Goal: Task Accomplishment & Management: Manage account settings

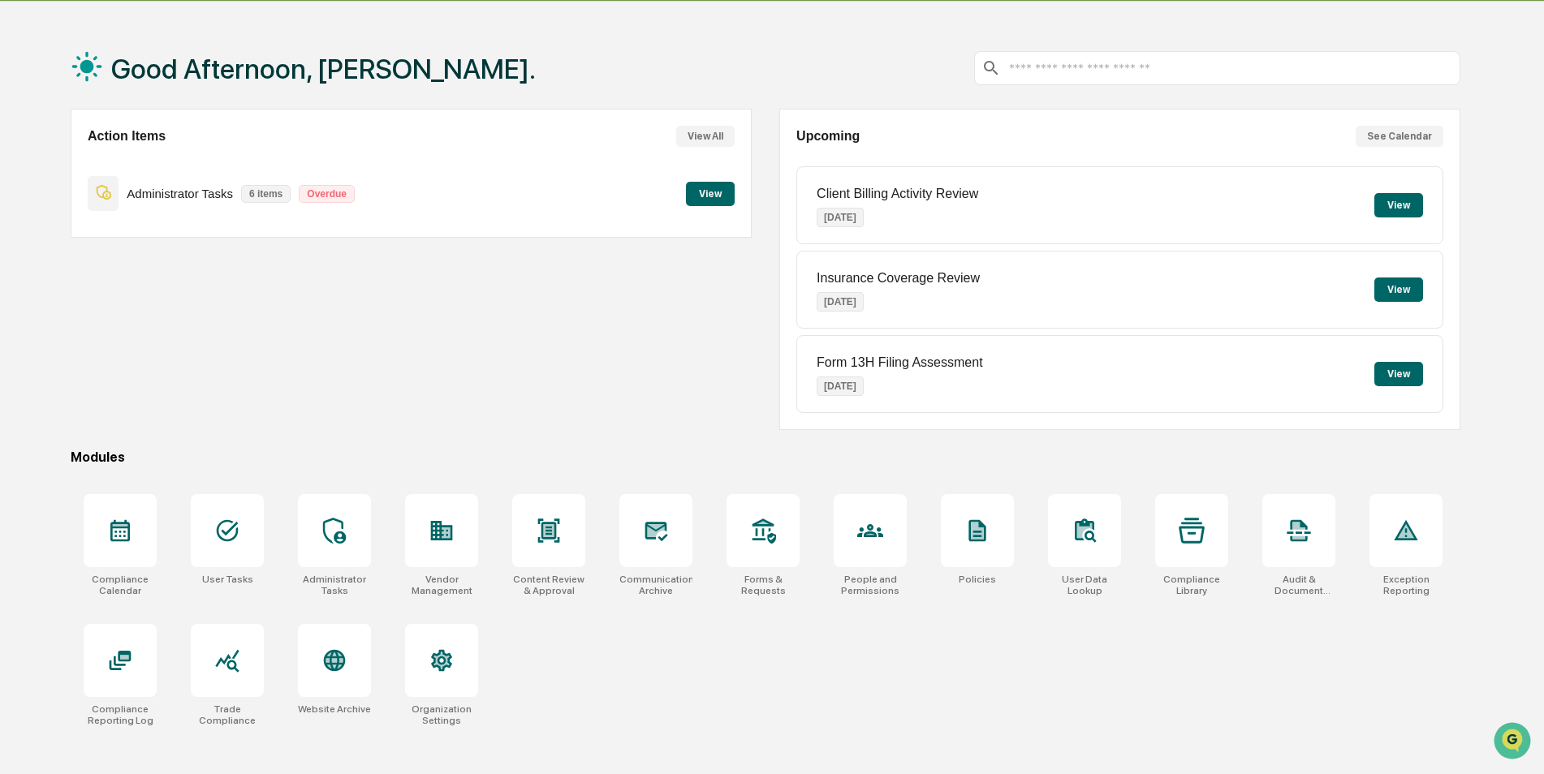
scroll to position [77, 0]
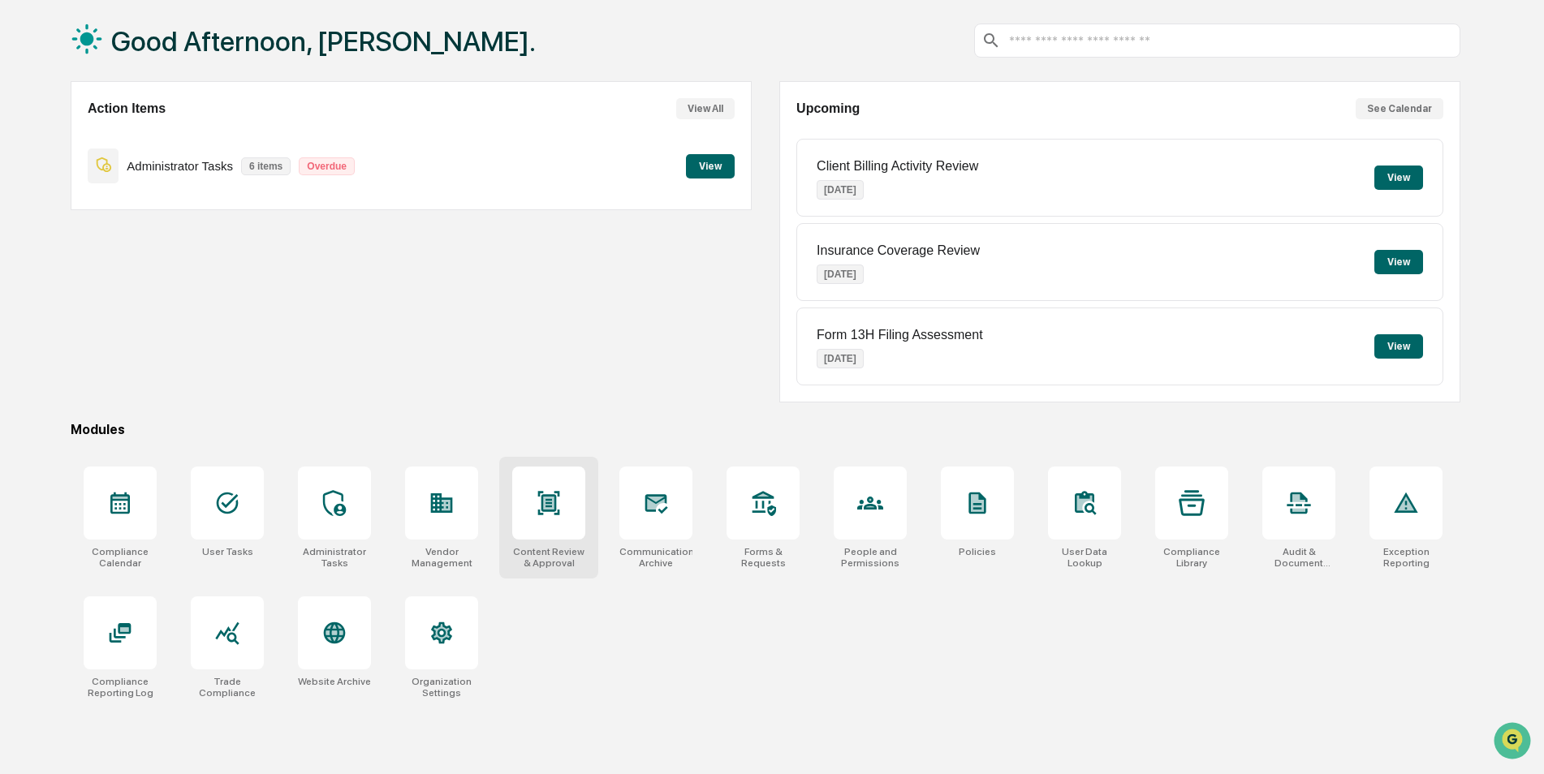
click at [562, 521] on div at bounding box center [548, 503] width 73 height 73
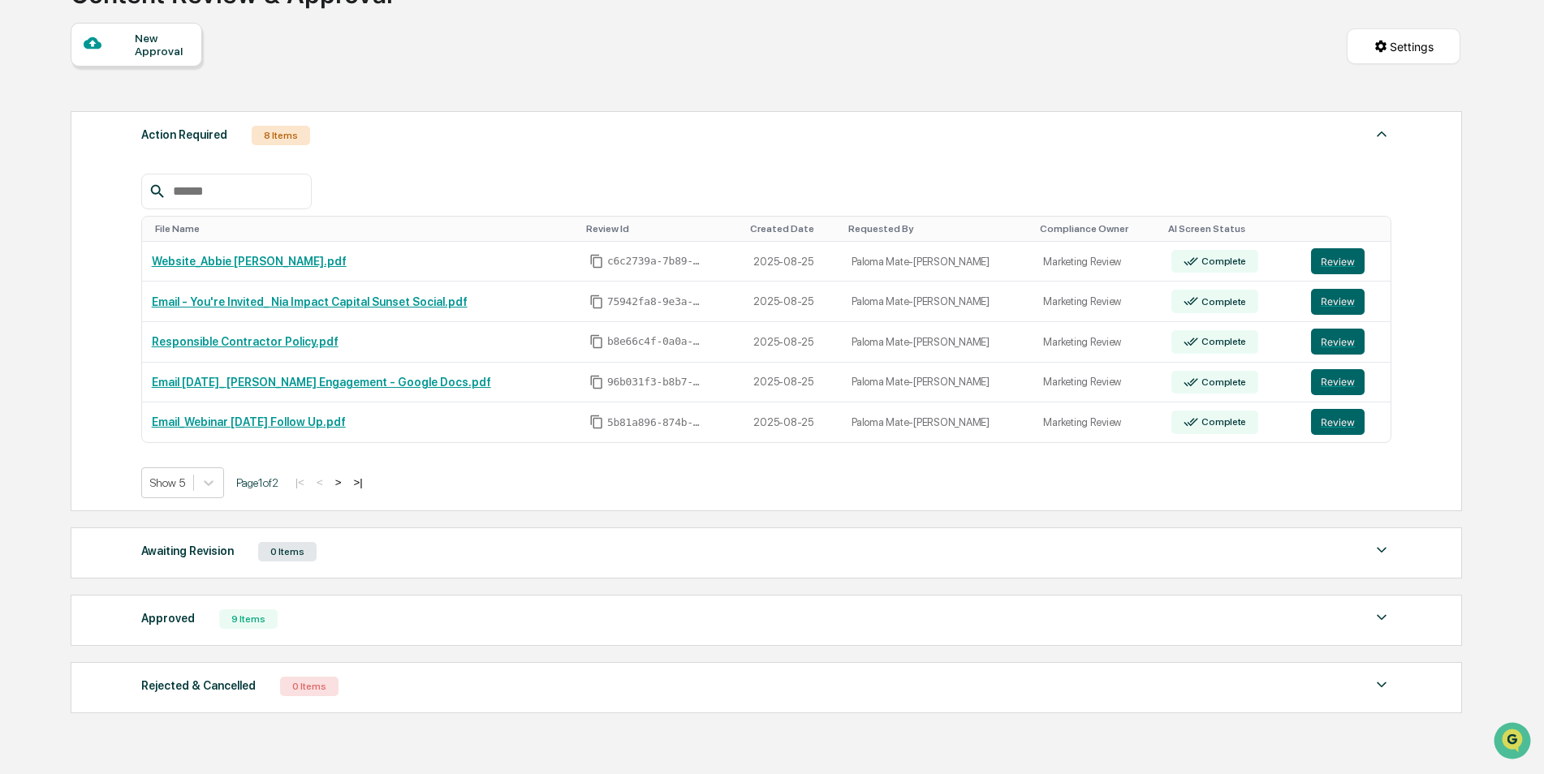
scroll to position [162, 0]
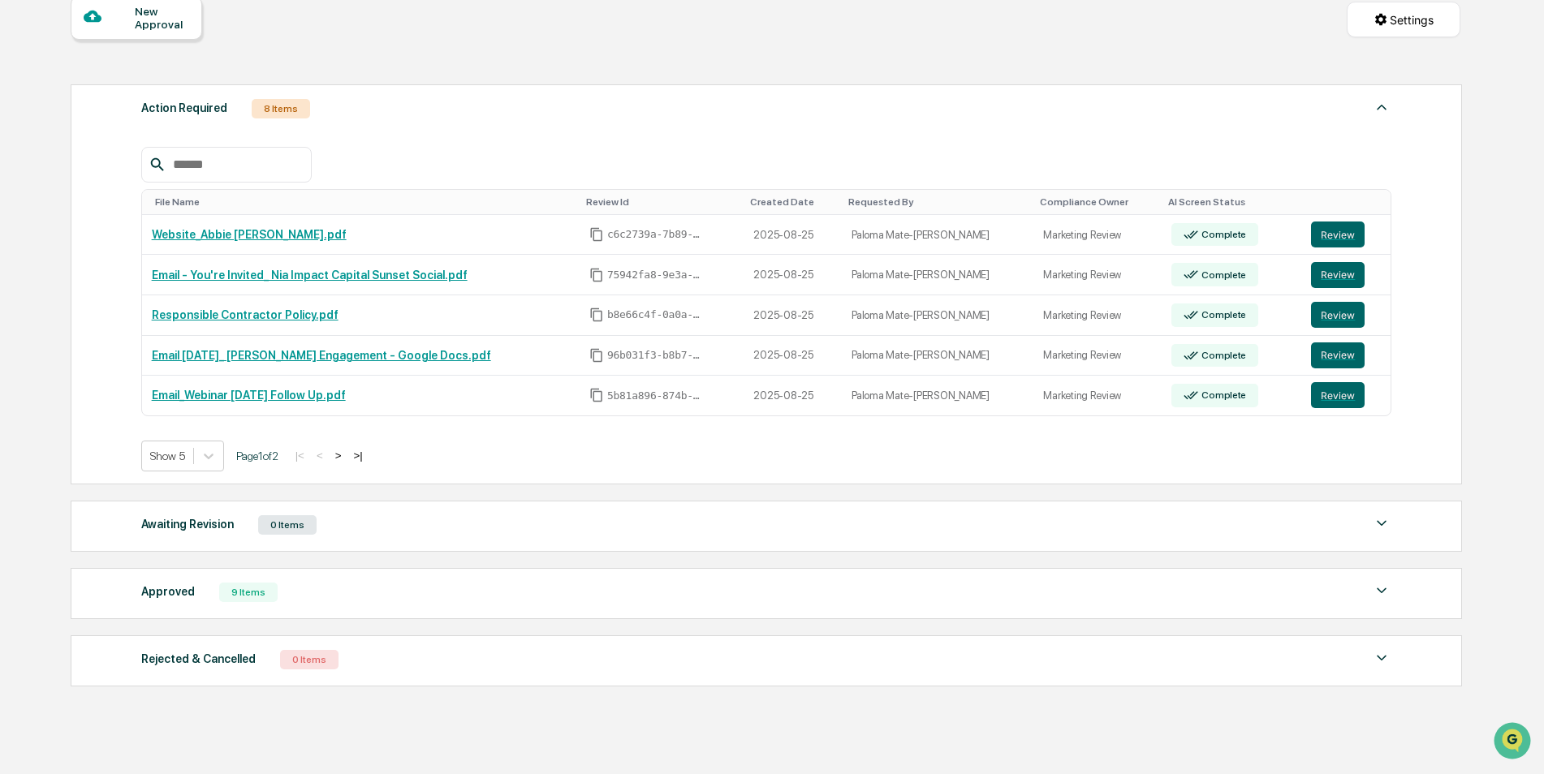
click at [344, 455] on button ">" at bounding box center [338, 456] width 16 height 14
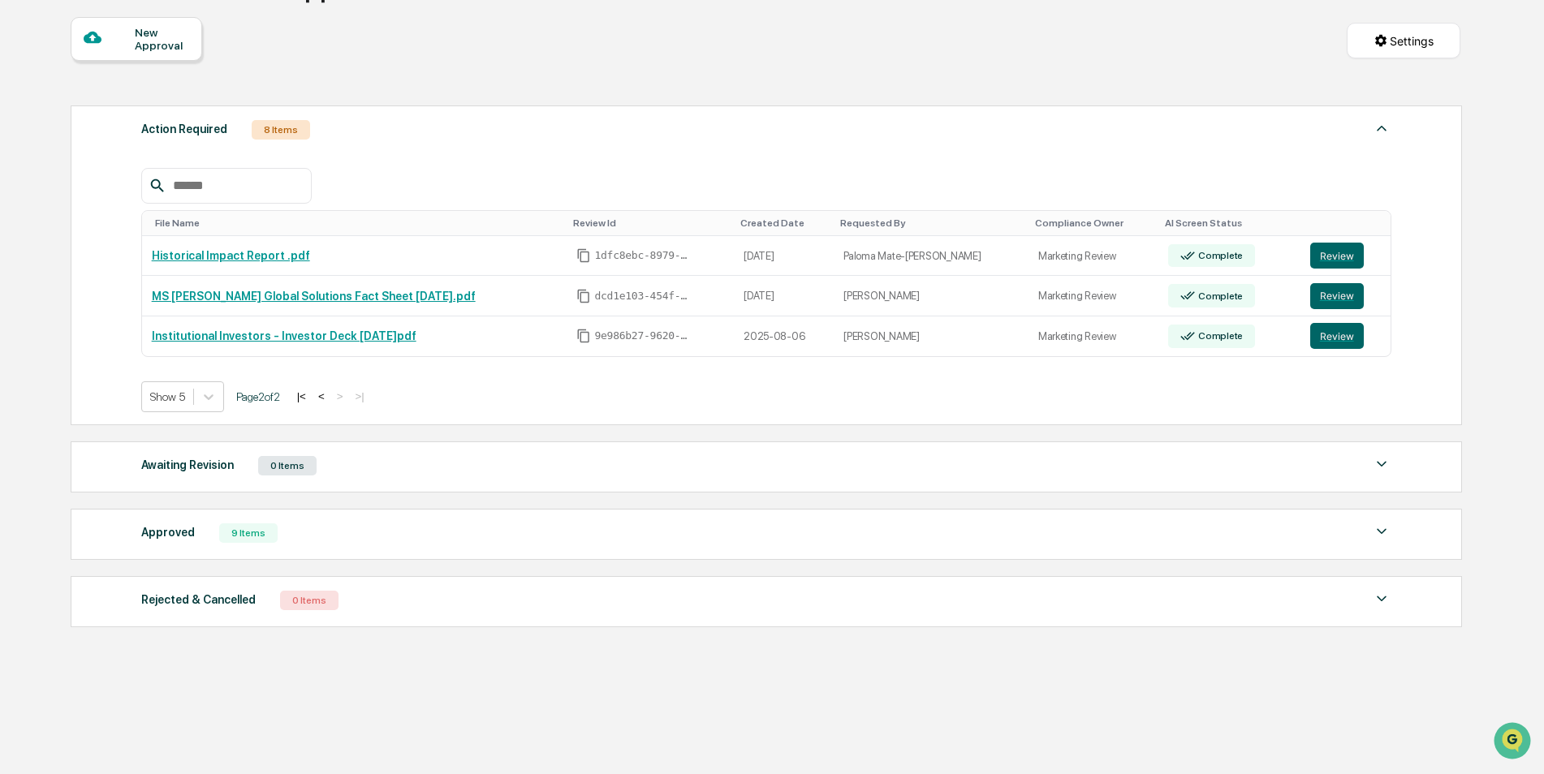
scroll to position [141, 0]
click at [1317, 336] on button "Review" at bounding box center [1337, 336] width 54 height 26
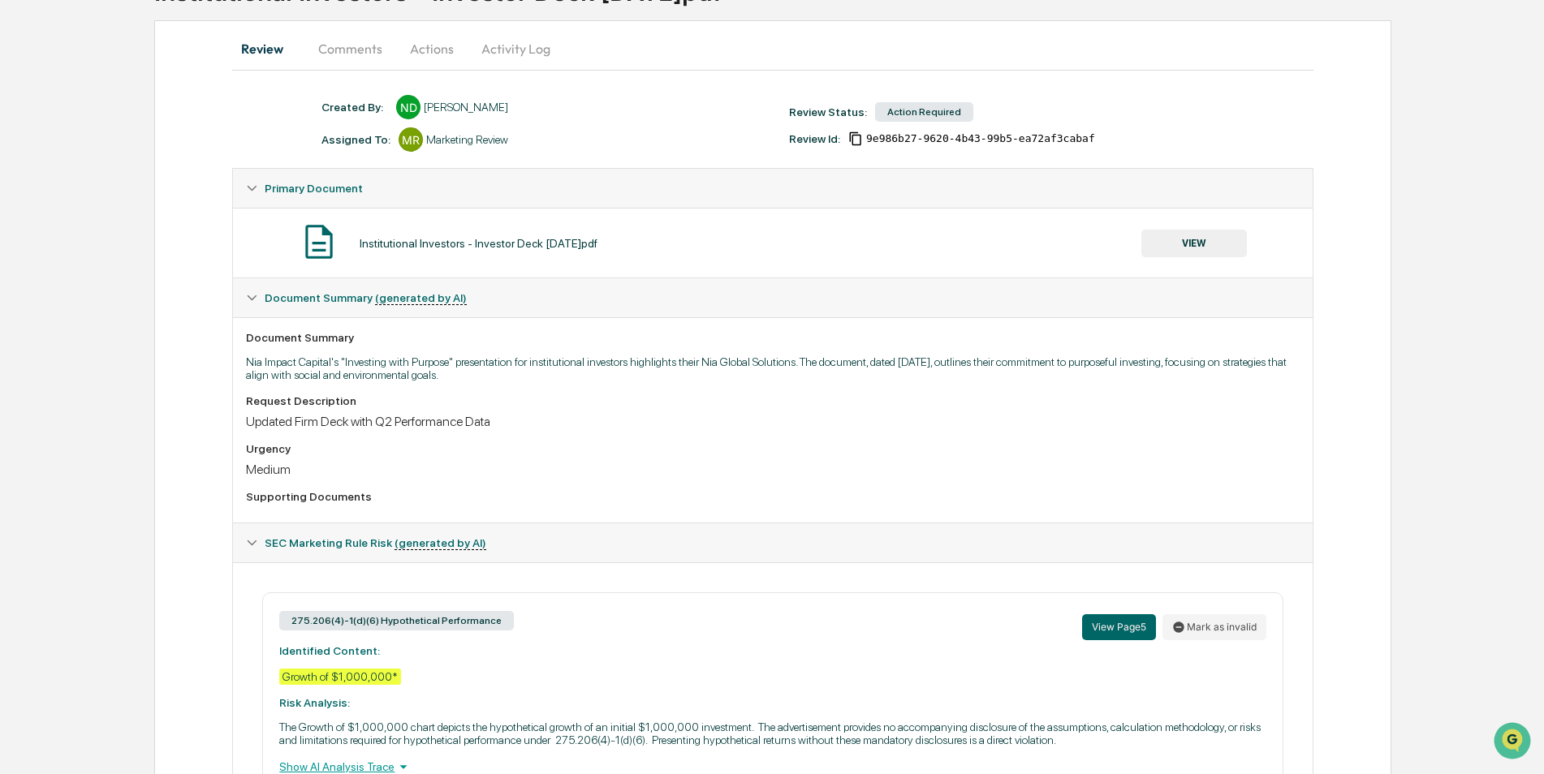
scroll to position [54, 0]
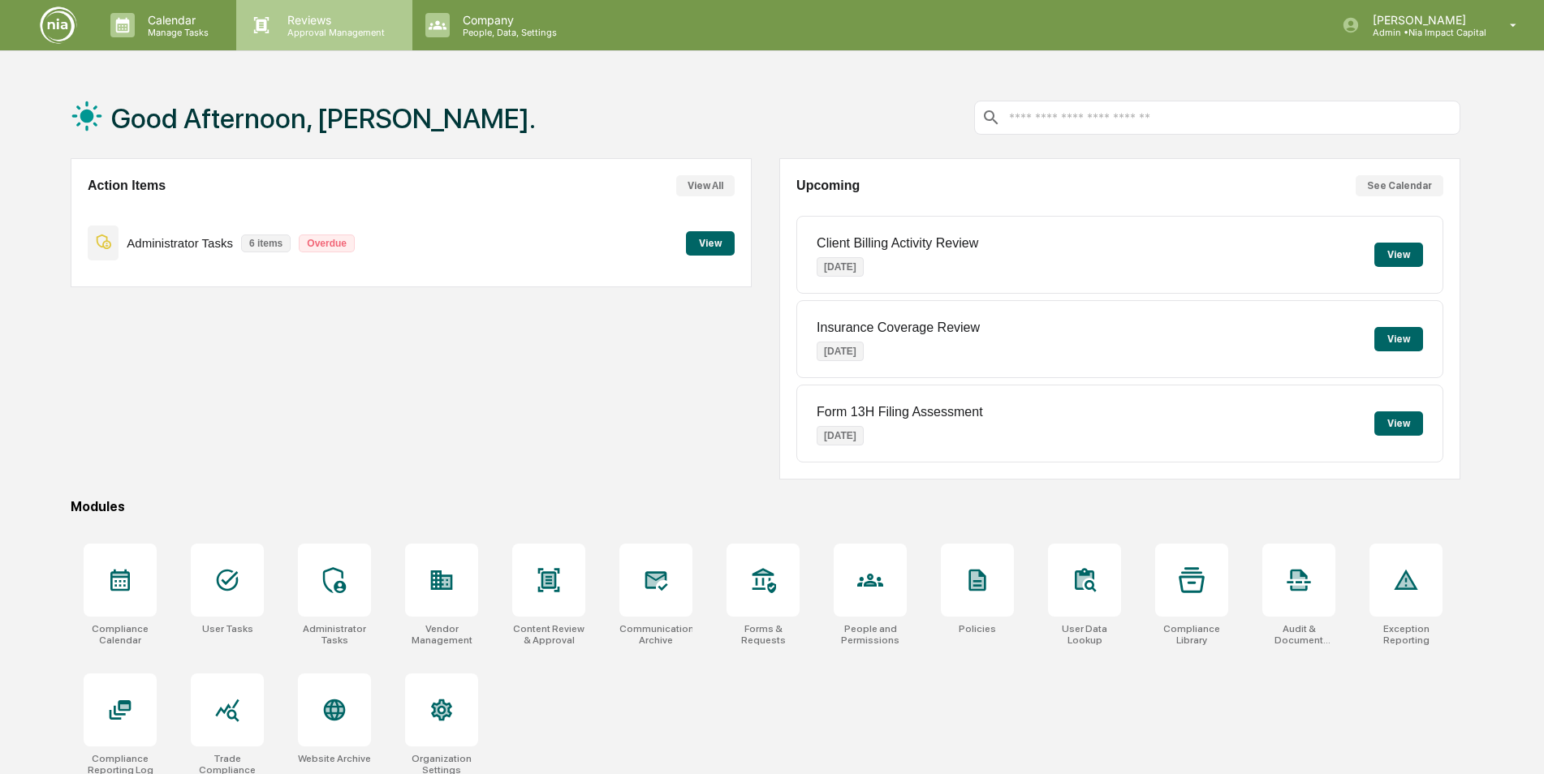
click at [293, 32] on p "Approval Management" at bounding box center [333, 32] width 119 height 11
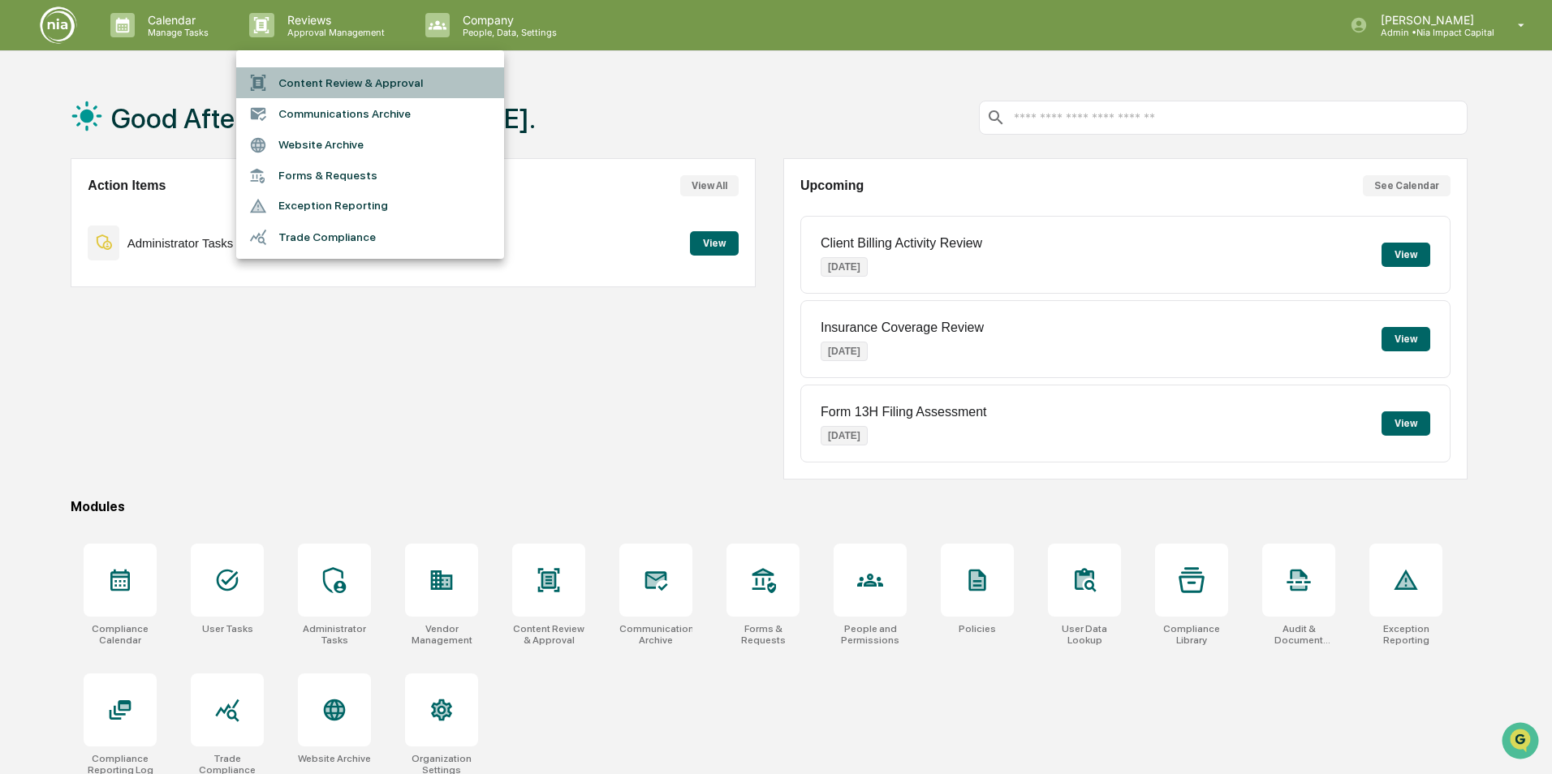
click at [308, 83] on li "Content Review & Approval" at bounding box center [370, 82] width 268 height 31
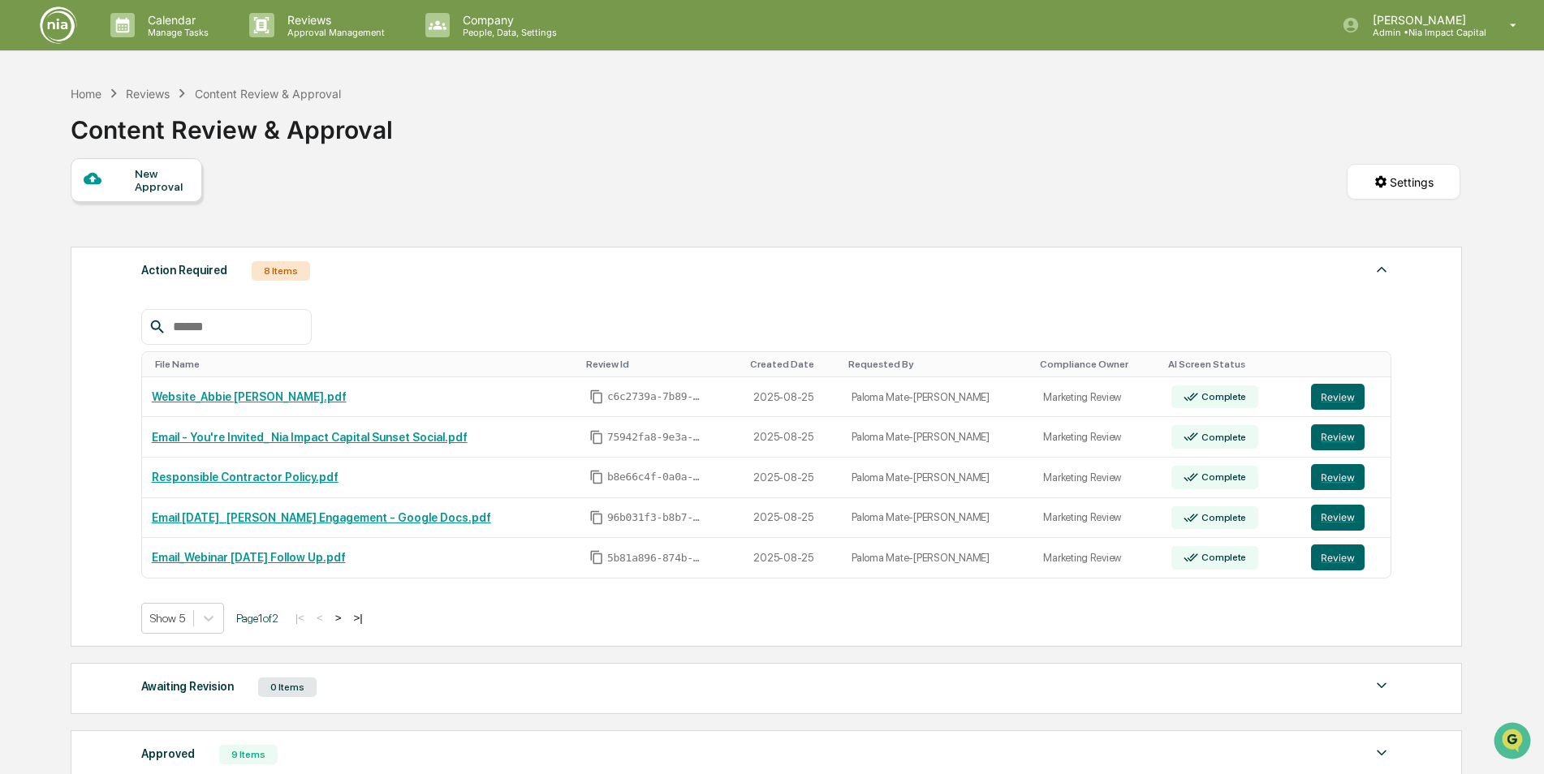
click at [343, 621] on button ">" at bounding box center [338, 618] width 16 height 14
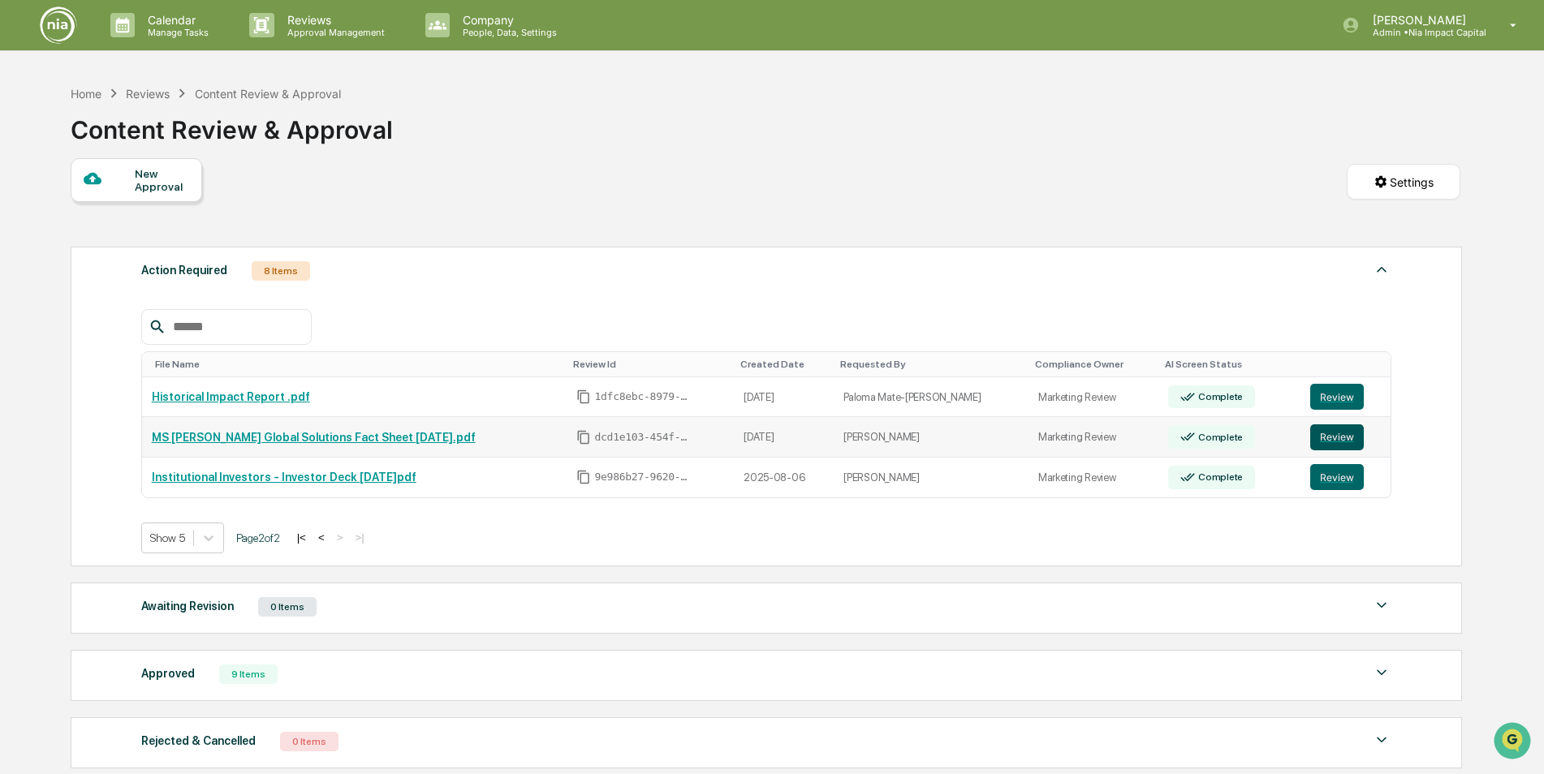
click at [1310, 445] on button "Review" at bounding box center [1337, 438] width 54 height 26
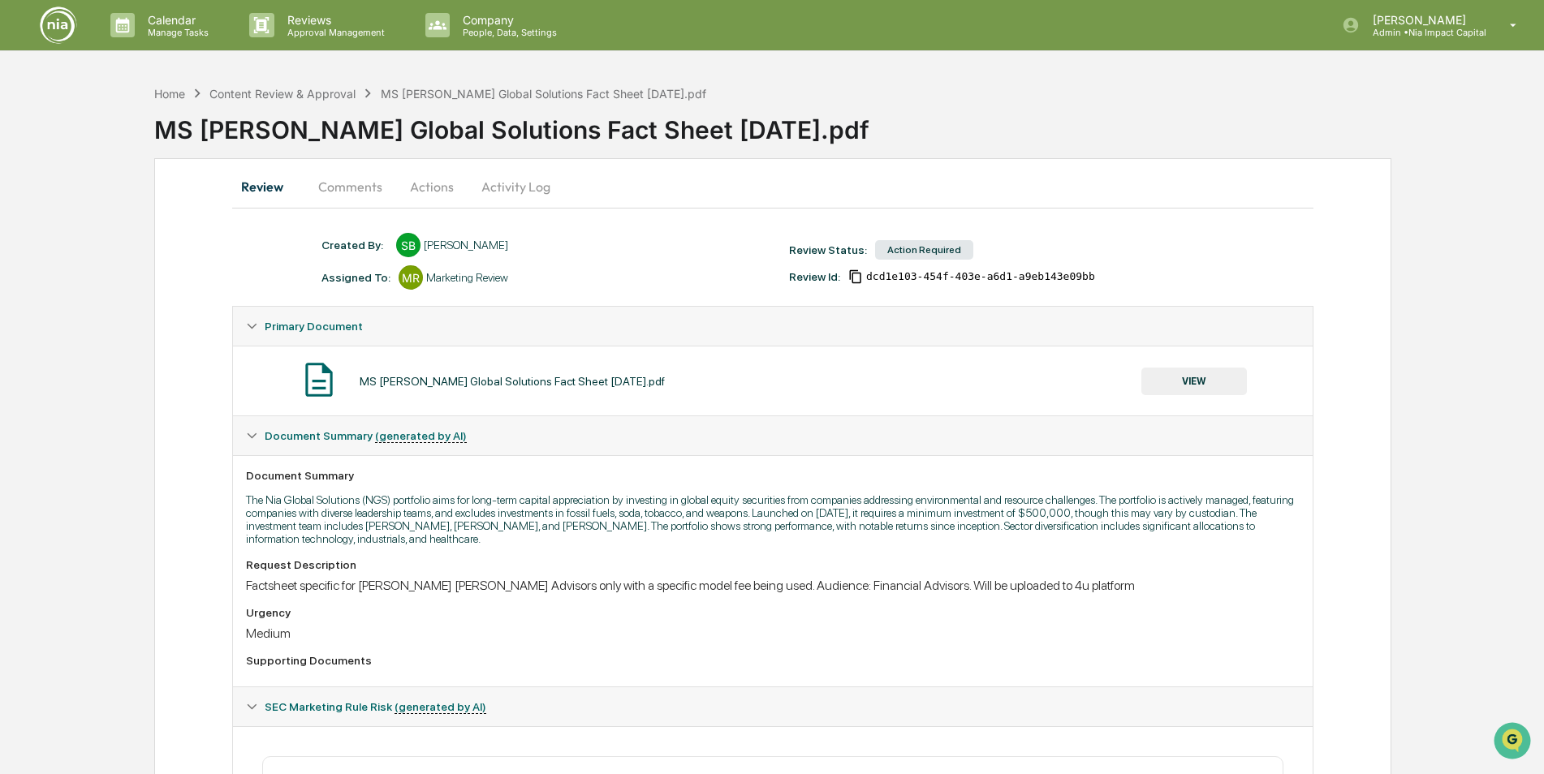
click at [369, 192] on button "Comments" at bounding box center [350, 186] width 90 height 39
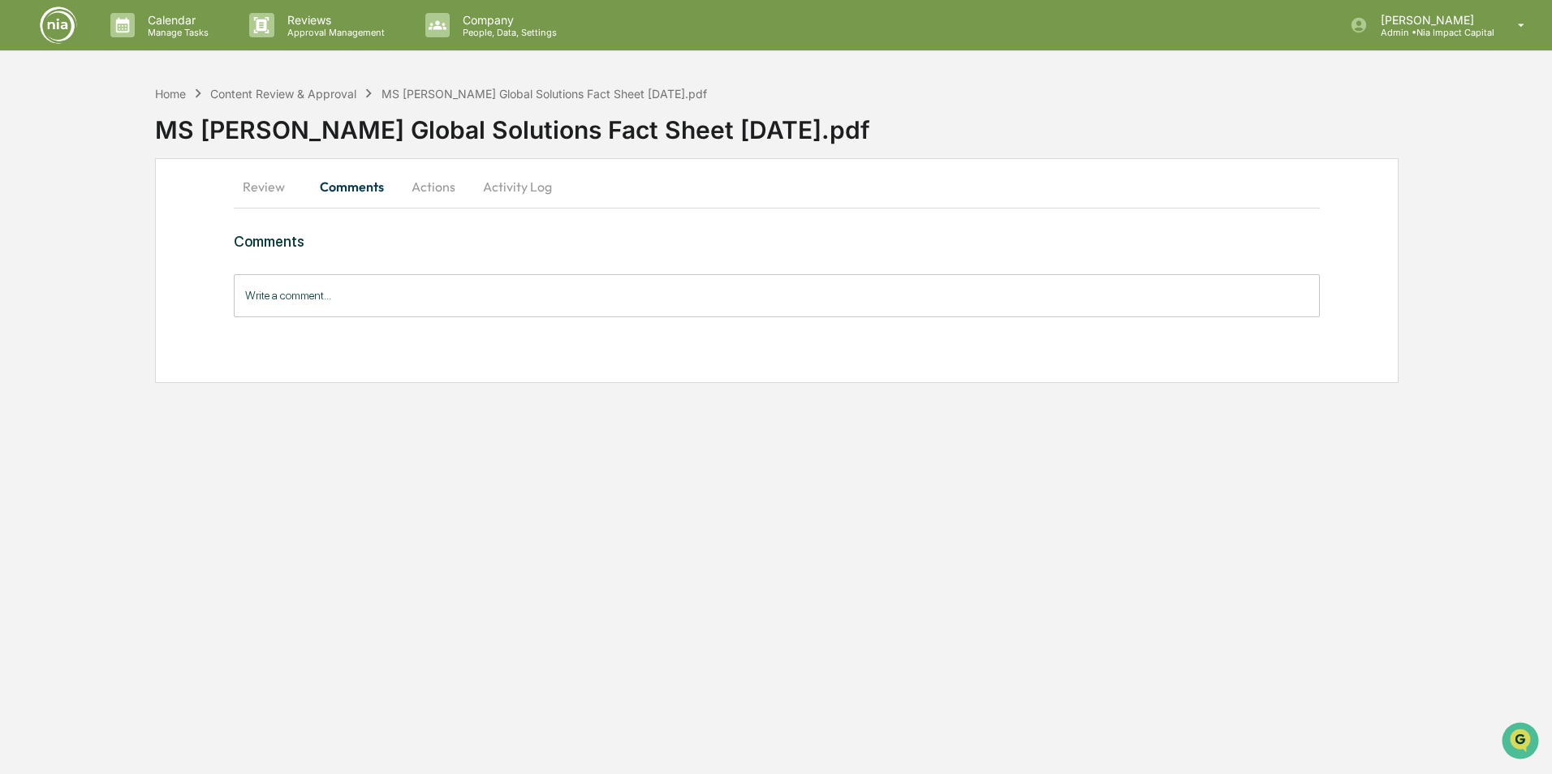
click at [417, 190] on button "Actions" at bounding box center [433, 186] width 73 height 39
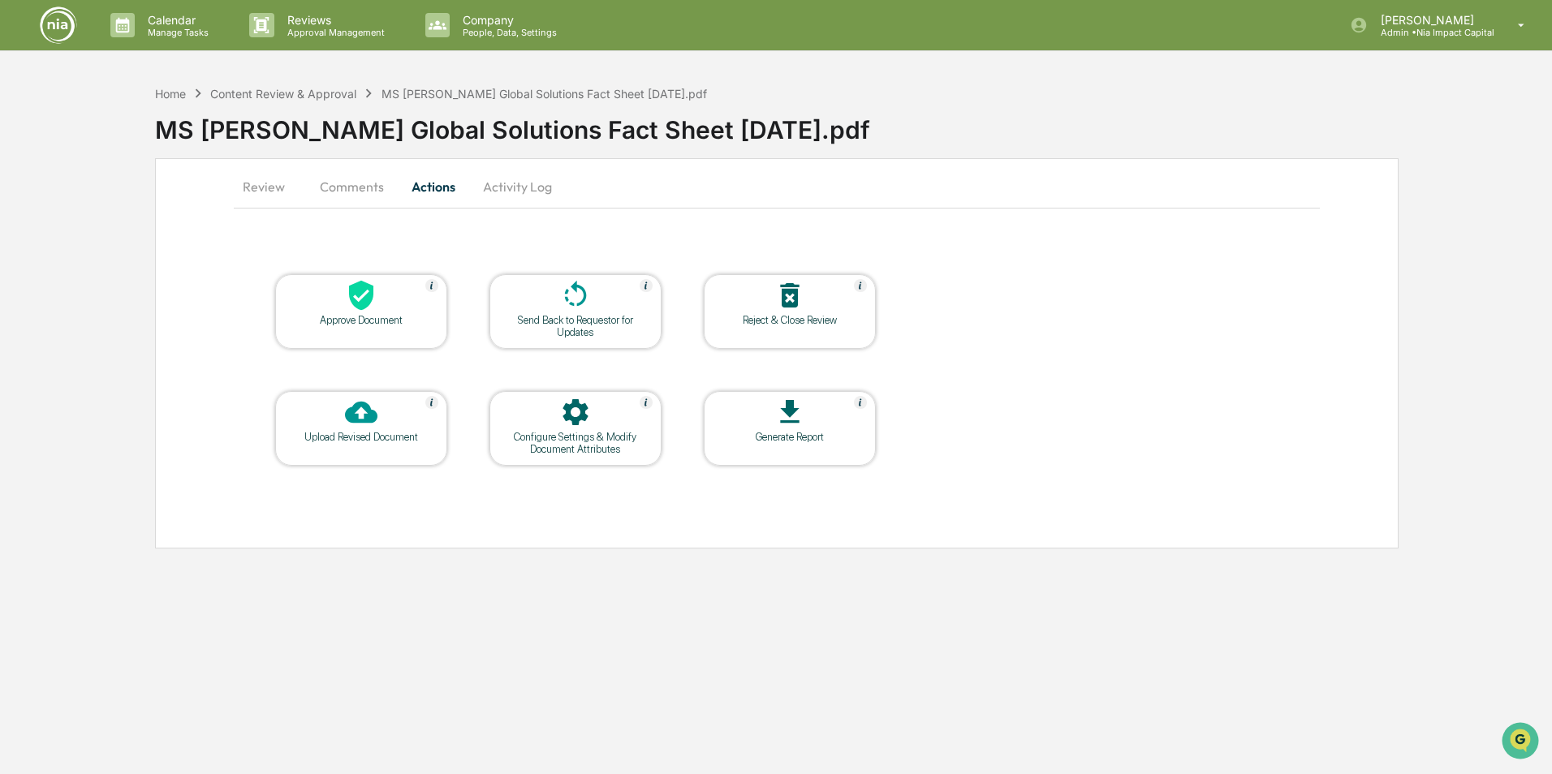
click at [526, 192] on button "Activity Log" at bounding box center [517, 186] width 95 height 39
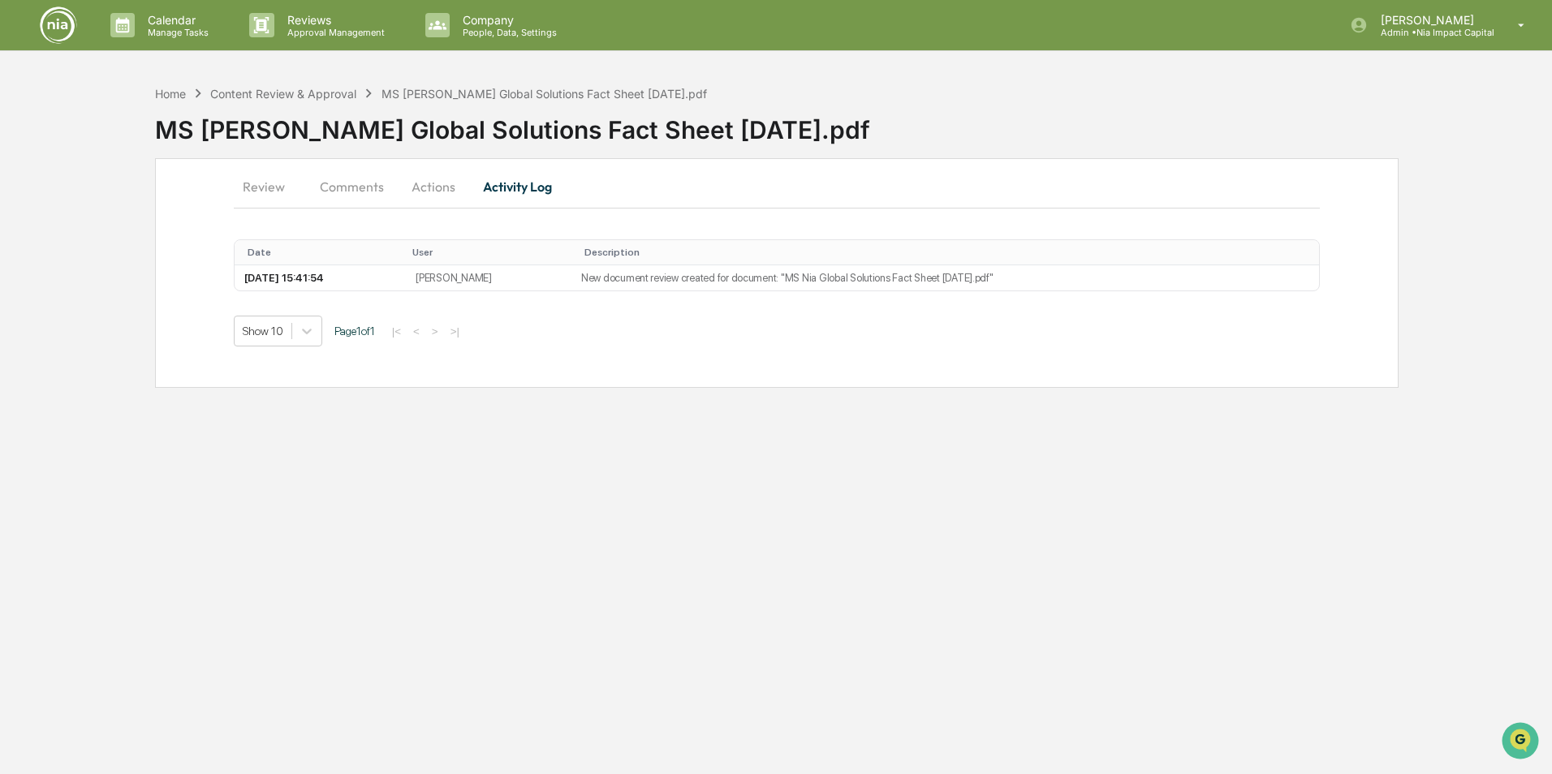
click at [269, 194] on button "Review" at bounding box center [270, 186] width 73 height 39
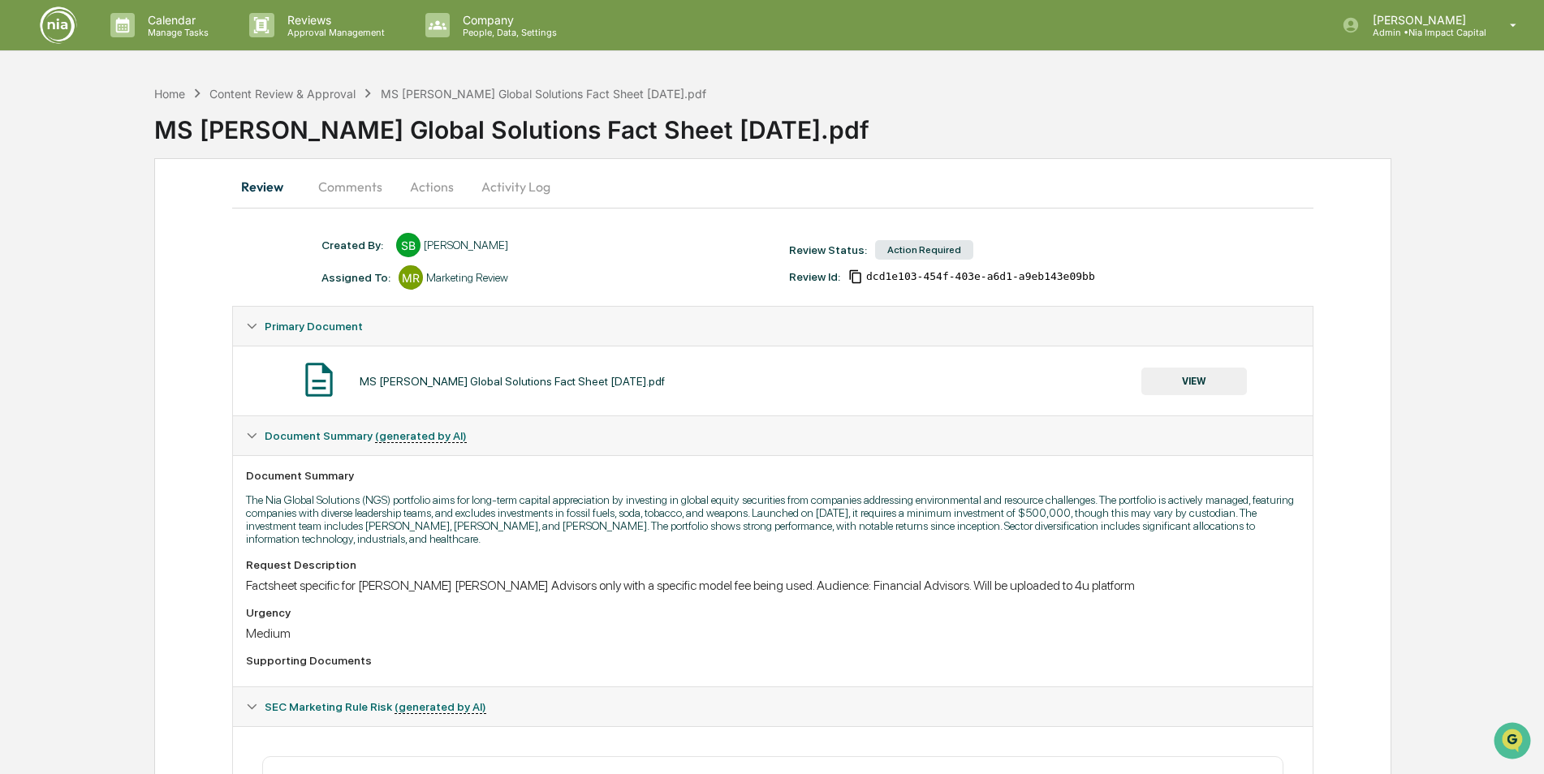
click at [539, 191] on button "Activity Log" at bounding box center [515, 186] width 95 height 39
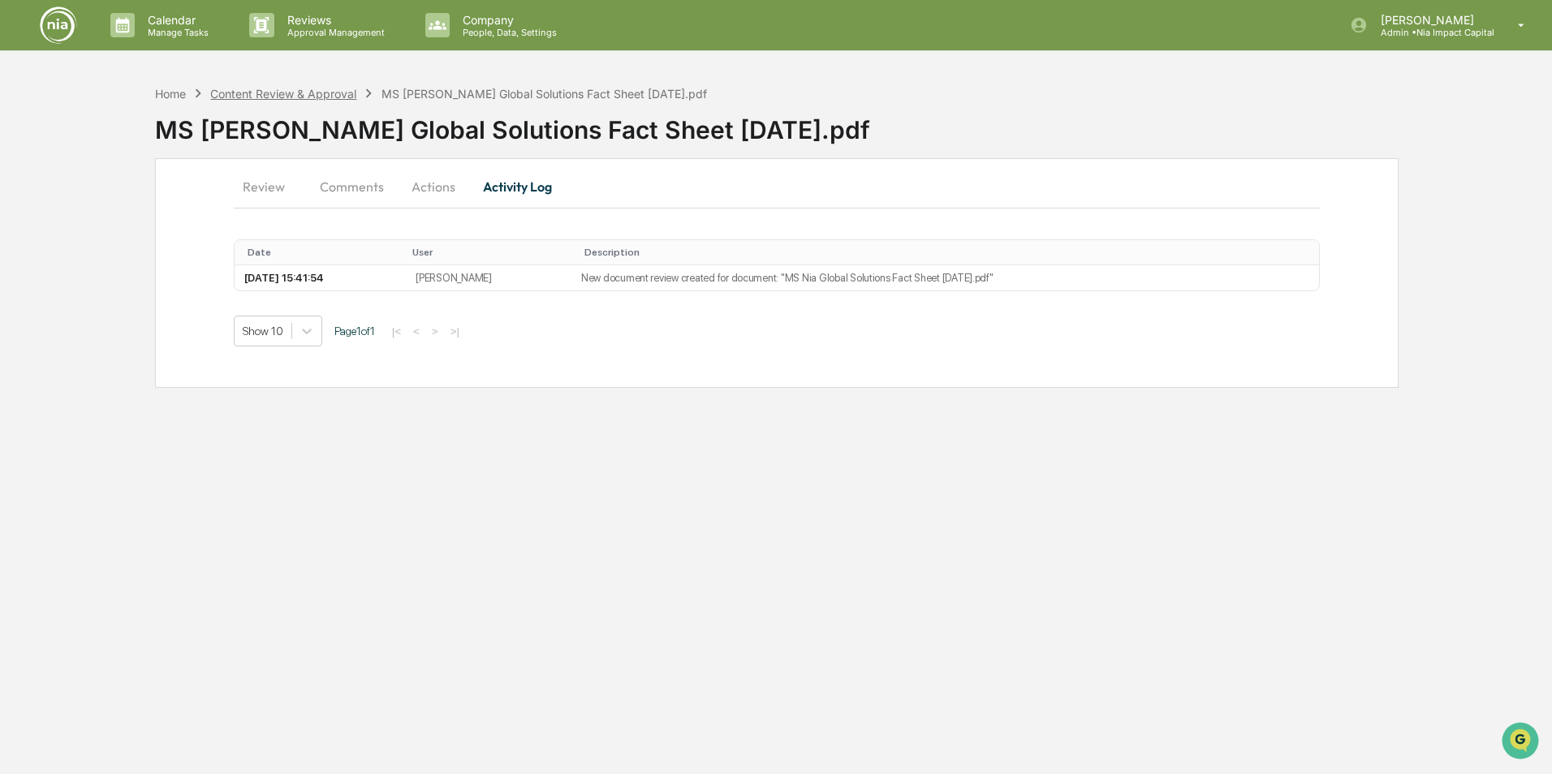
click at [338, 95] on div "Content Review & Approval" at bounding box center [283, 94] width 146 height 14
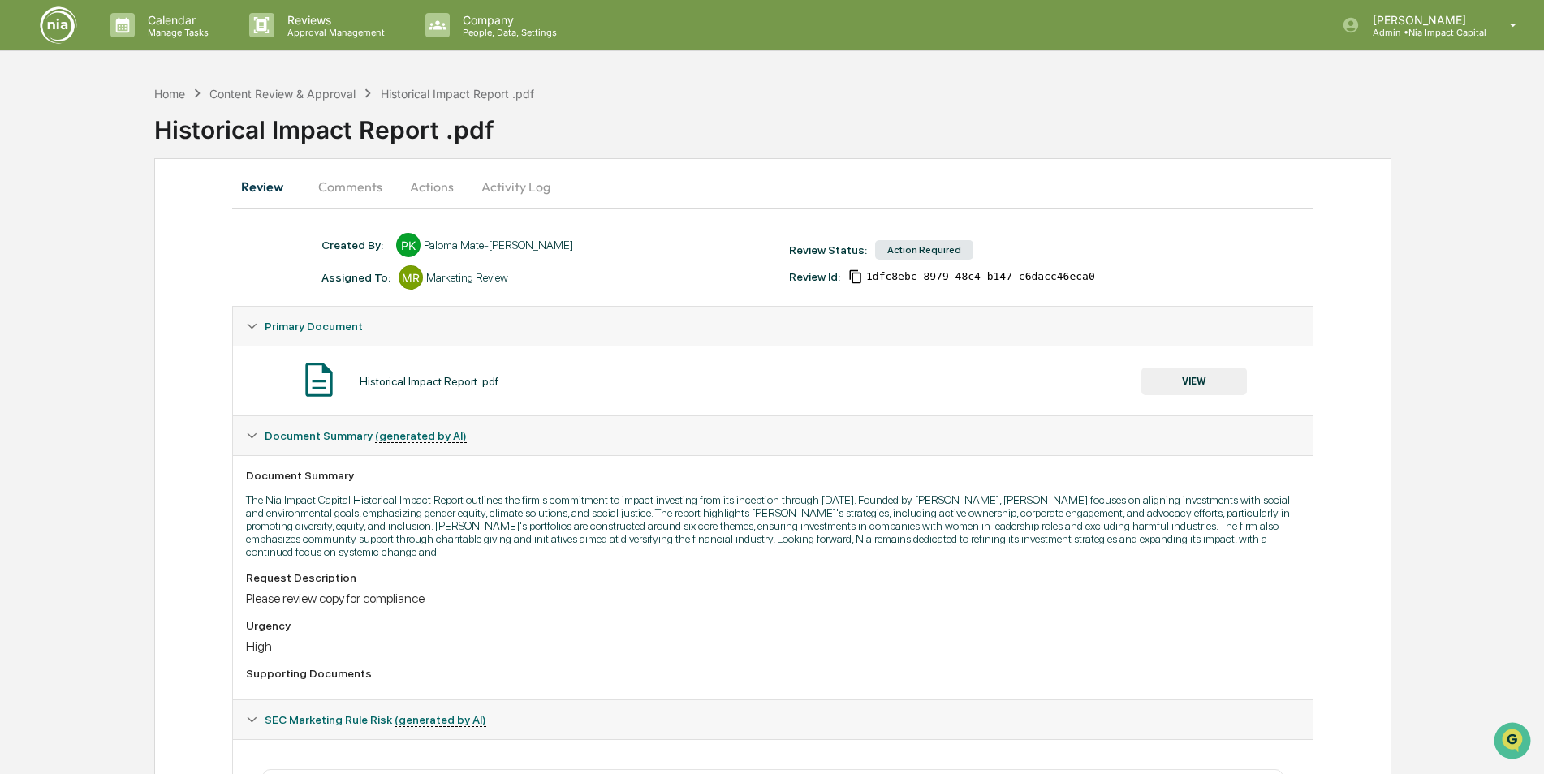
click at [338, 194] on button "Comments" at bounding box center [350, 186] width 90 height 39
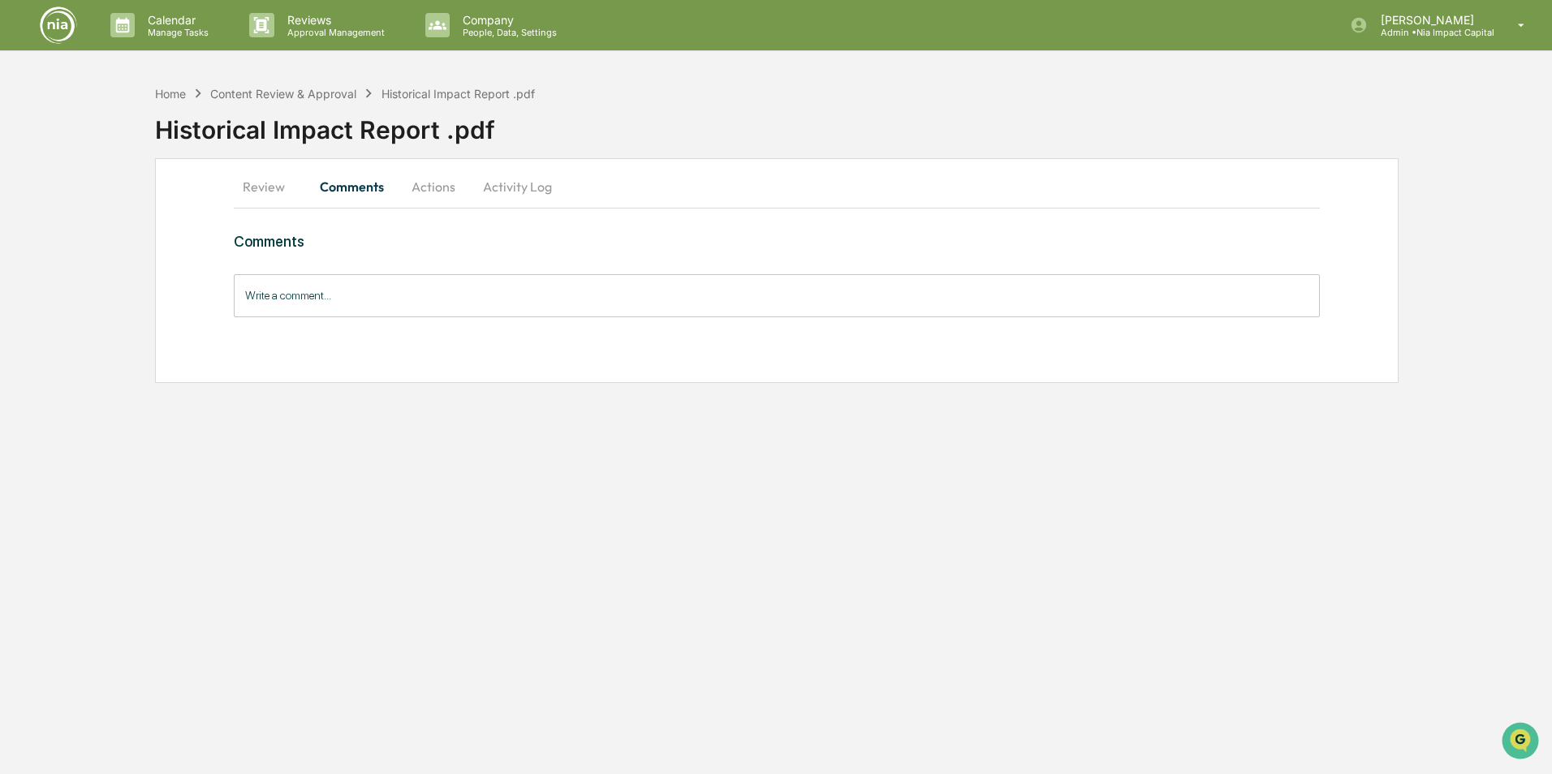
click at [435, 185] on button "Actions" at bounding box center [433, 186] width 73 height 39
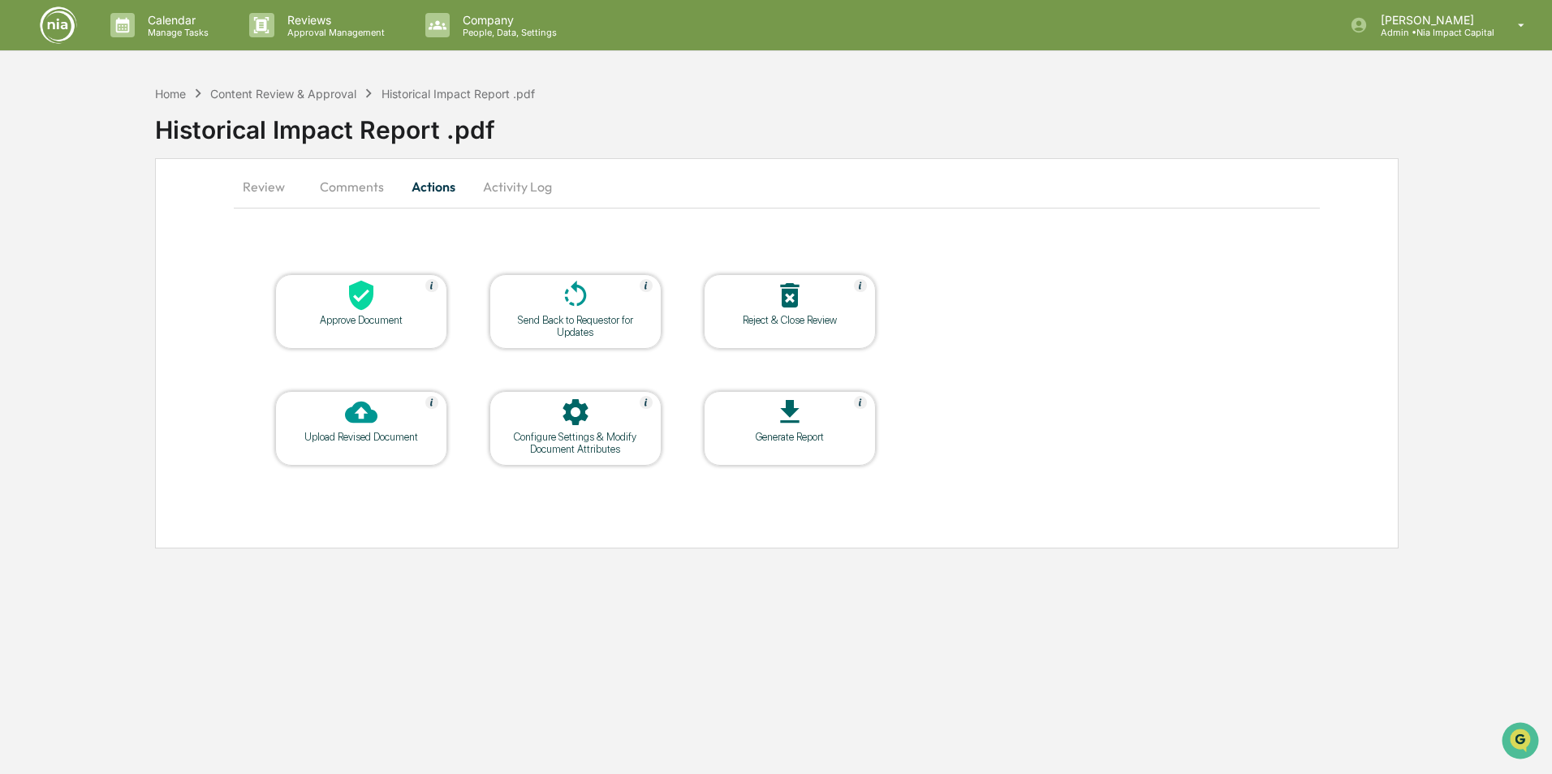
click at [512, 191] on button "Activity Log" at bounding box center [517, 186] width 95 height 39
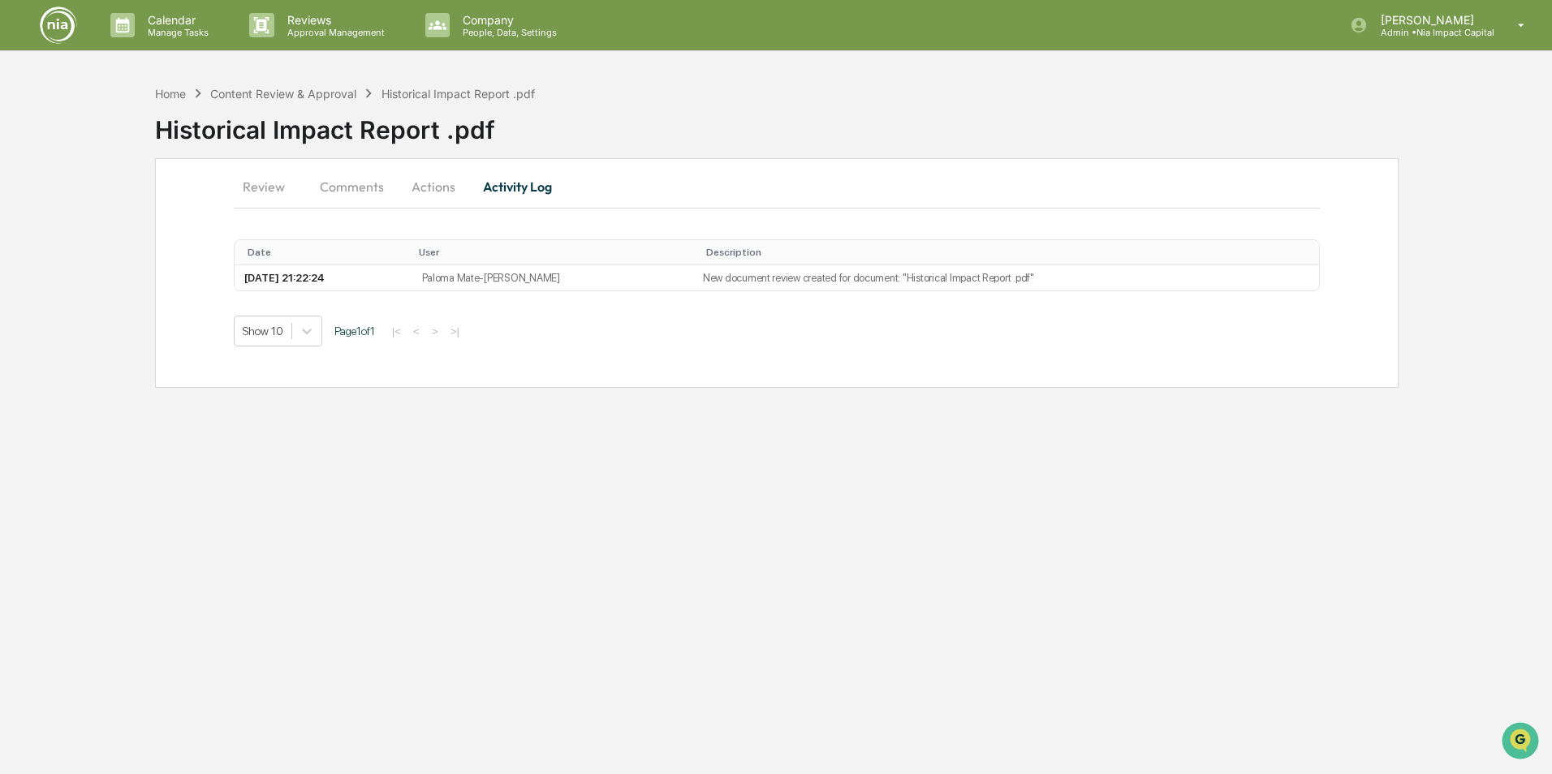
click at [406, 183] on button "Actions" at bounding box center [433, 186] width 73 height 39
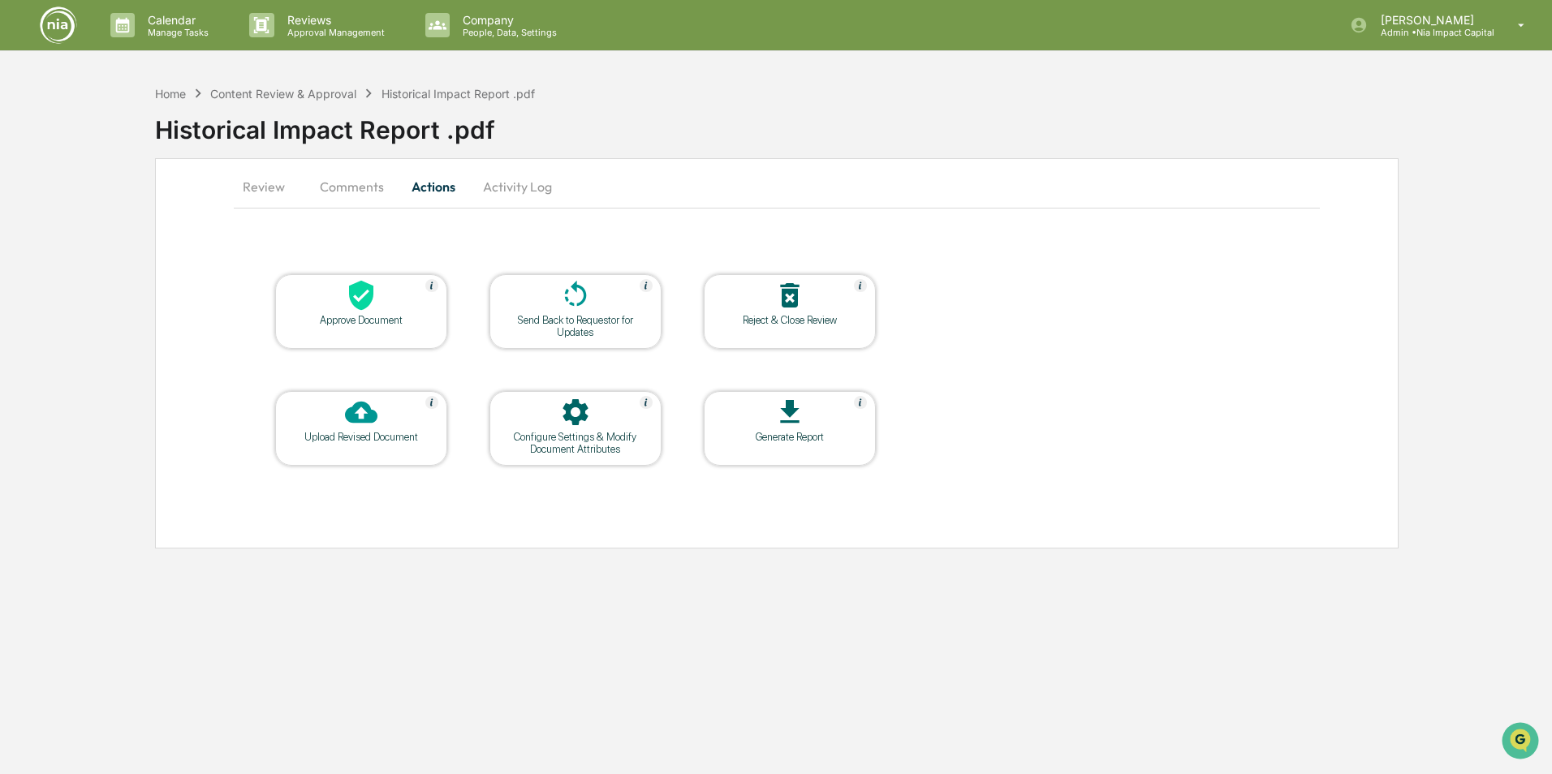
drag, startPoint x: 258, startPoint y: 190, endPoint x: 258, endPoint y: 175, distance: 14.6
click at [258, 191] on button "Review" at bounding box center [270, 186] width 73 height 39
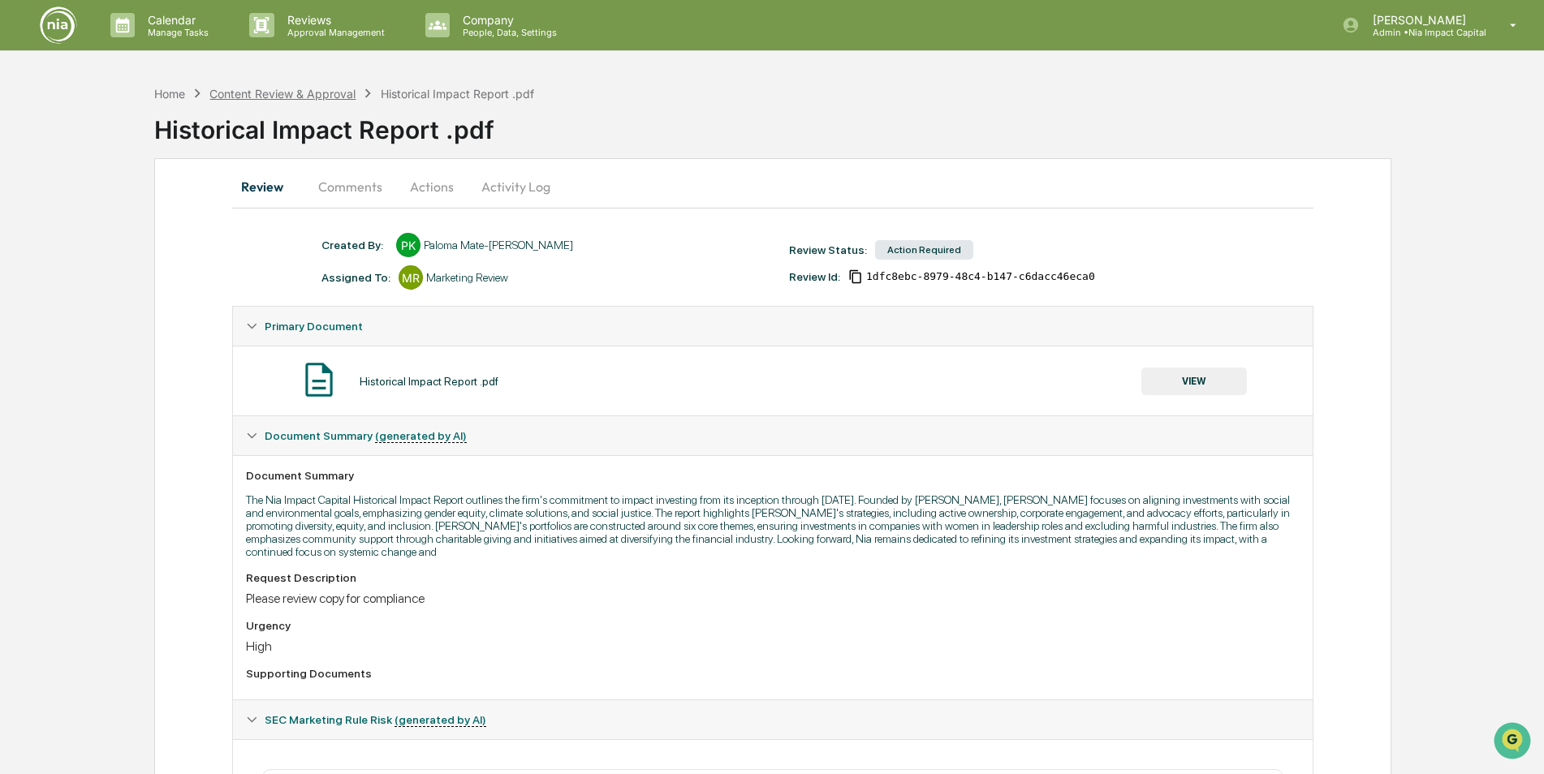
click at [274, 90] on div "Content Review & Approval" at bounding box center [282, 94] width 146 height 14
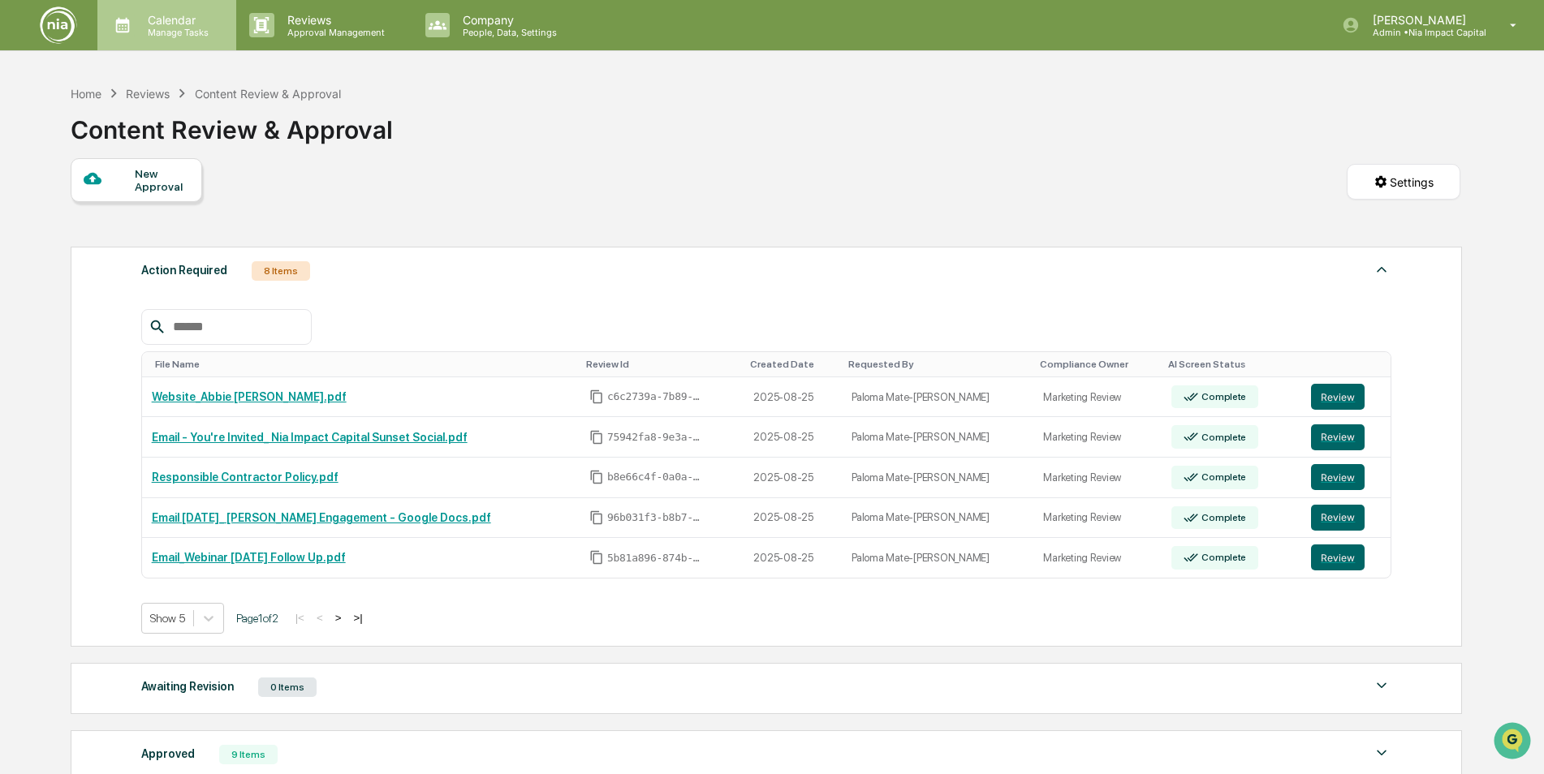
click at [174, 30] on p "Manage Tasks" at bounding box center [176, 32] width 82 height 11
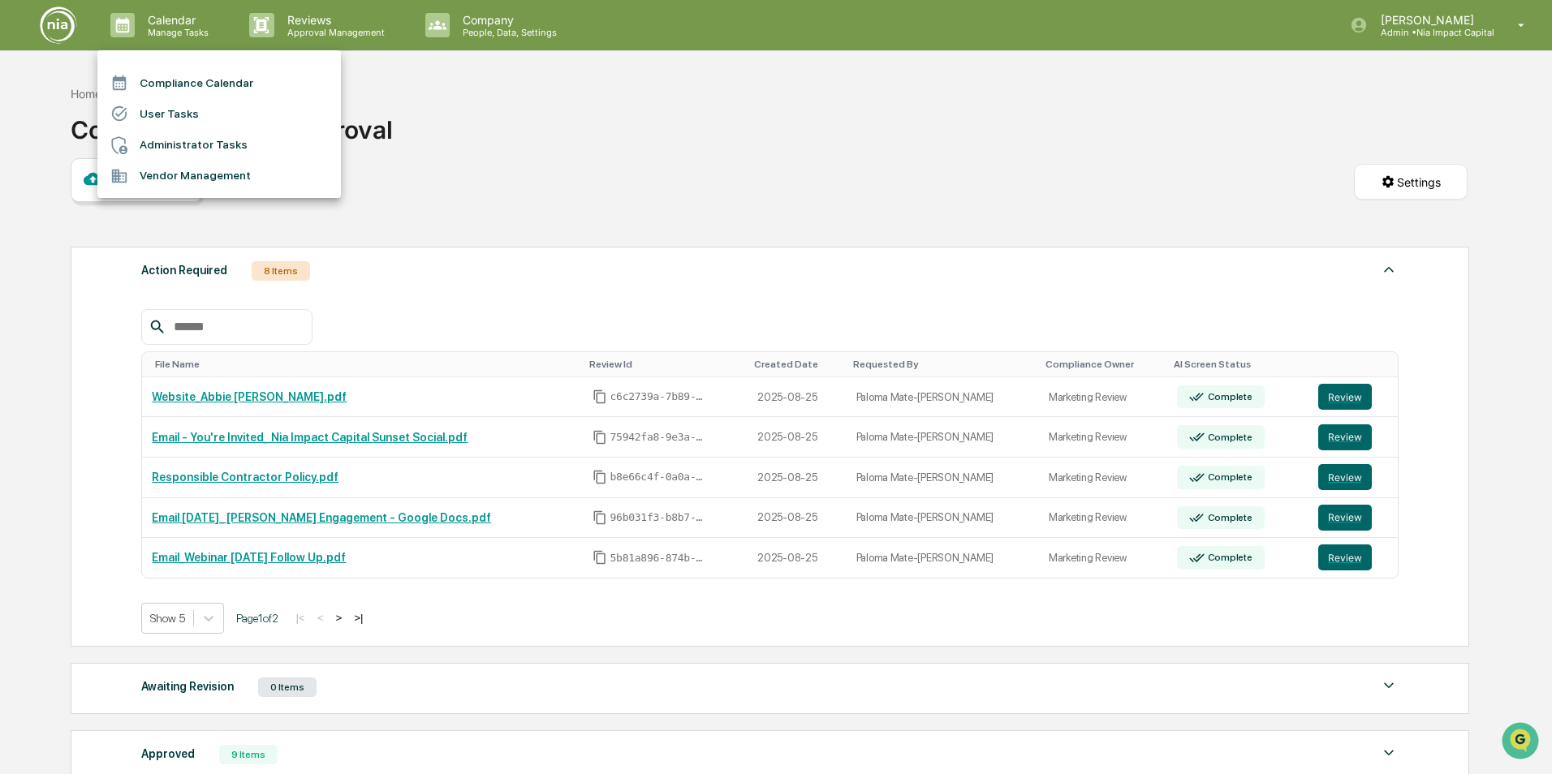
click at [176, 40] on div at bounding box center [776, 387] width 1552 height 774
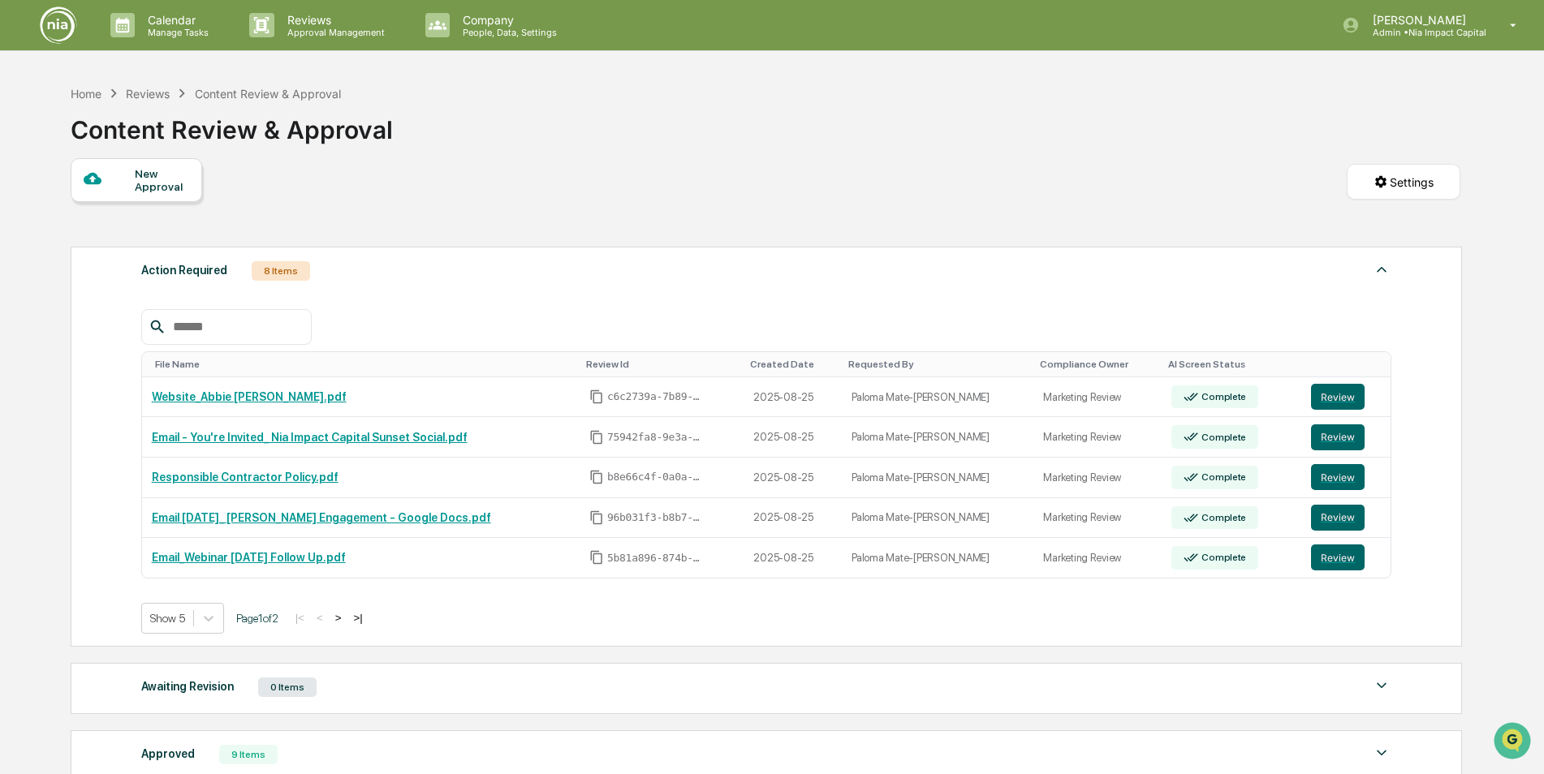
click at [181, 28] on p "Manage Tasks" at bounding box center [176, 32] width 82 height 11
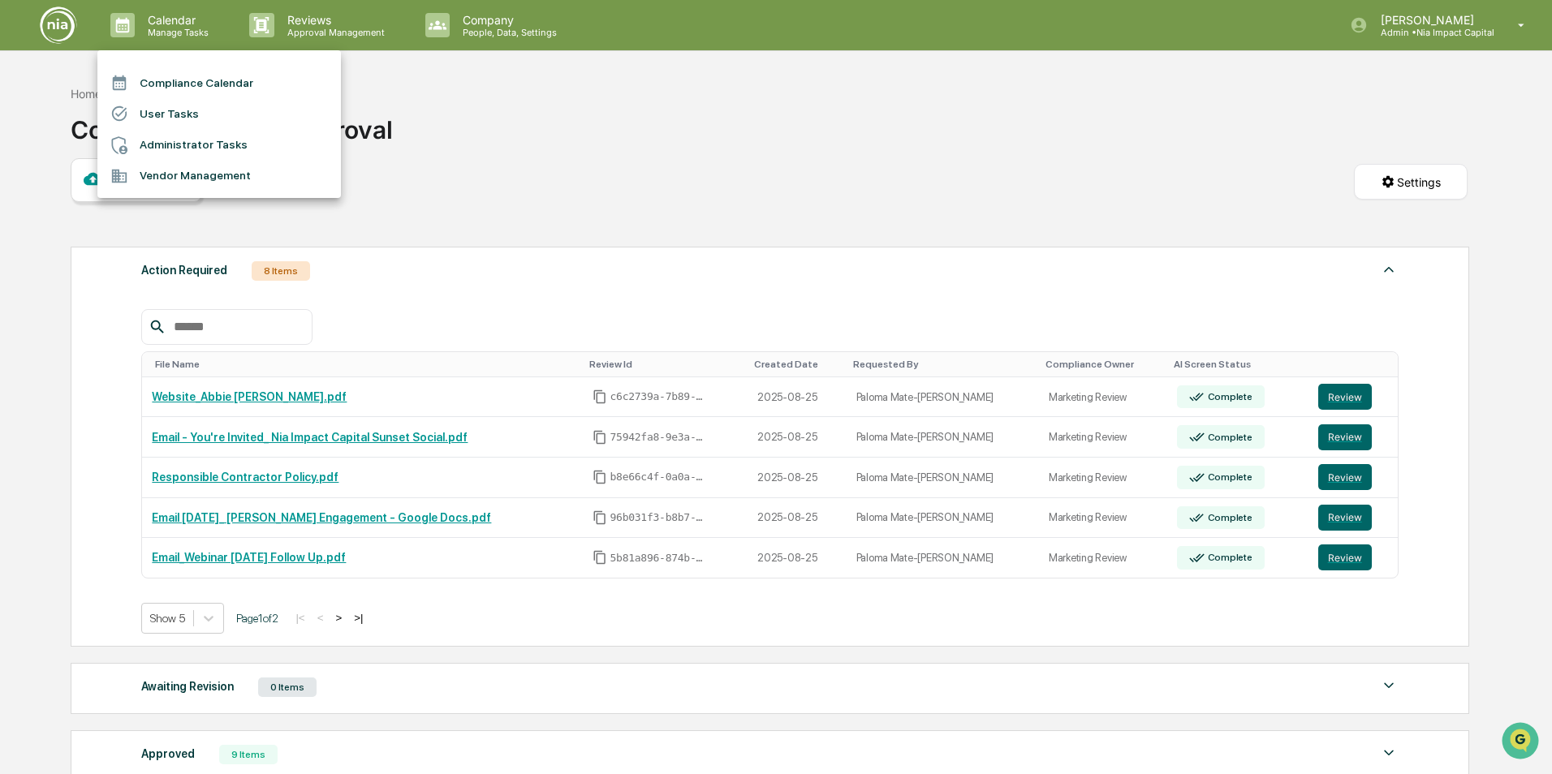
click at [580, 158] on div at bounding box center [776, 387] width 1552 height 774
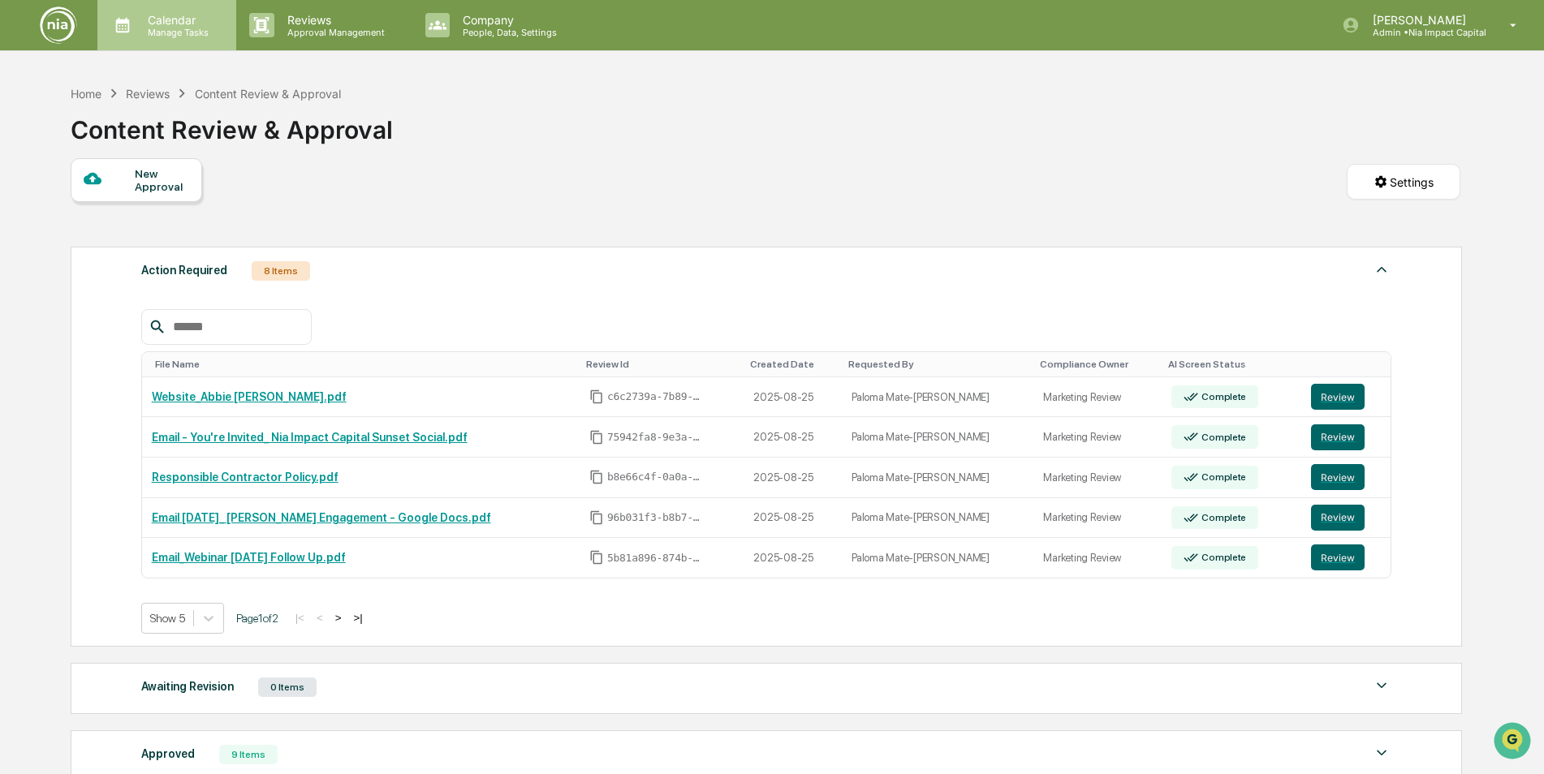
click at [182, 29] on p "Manage Tasks" at bounding box center [176, 32] width 82 height 11
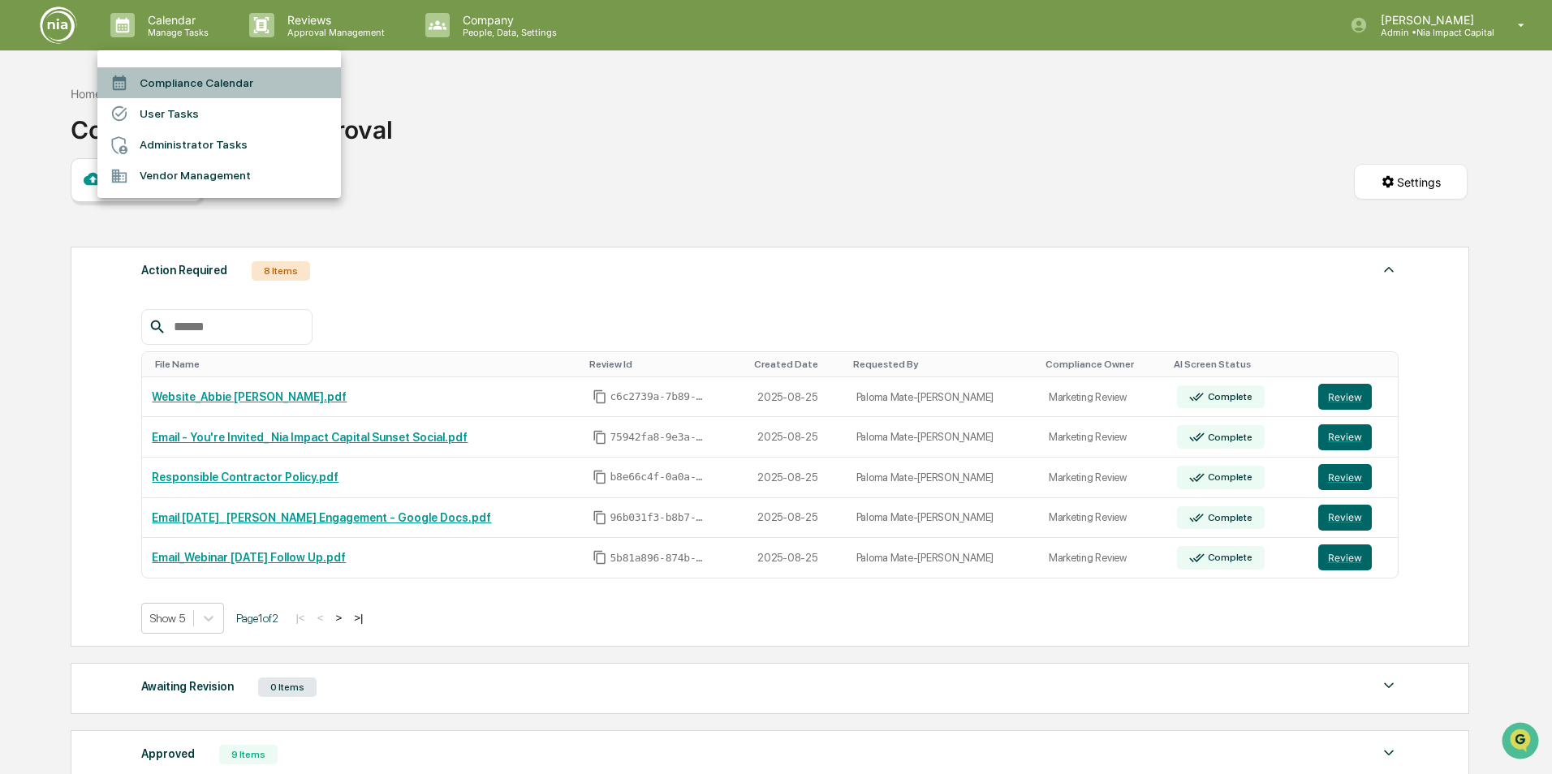
click at [191, 84] on li "Compliance Calendar" at bounding box center [219, 82] width 244 height 31
